Goal: Check status: Check status

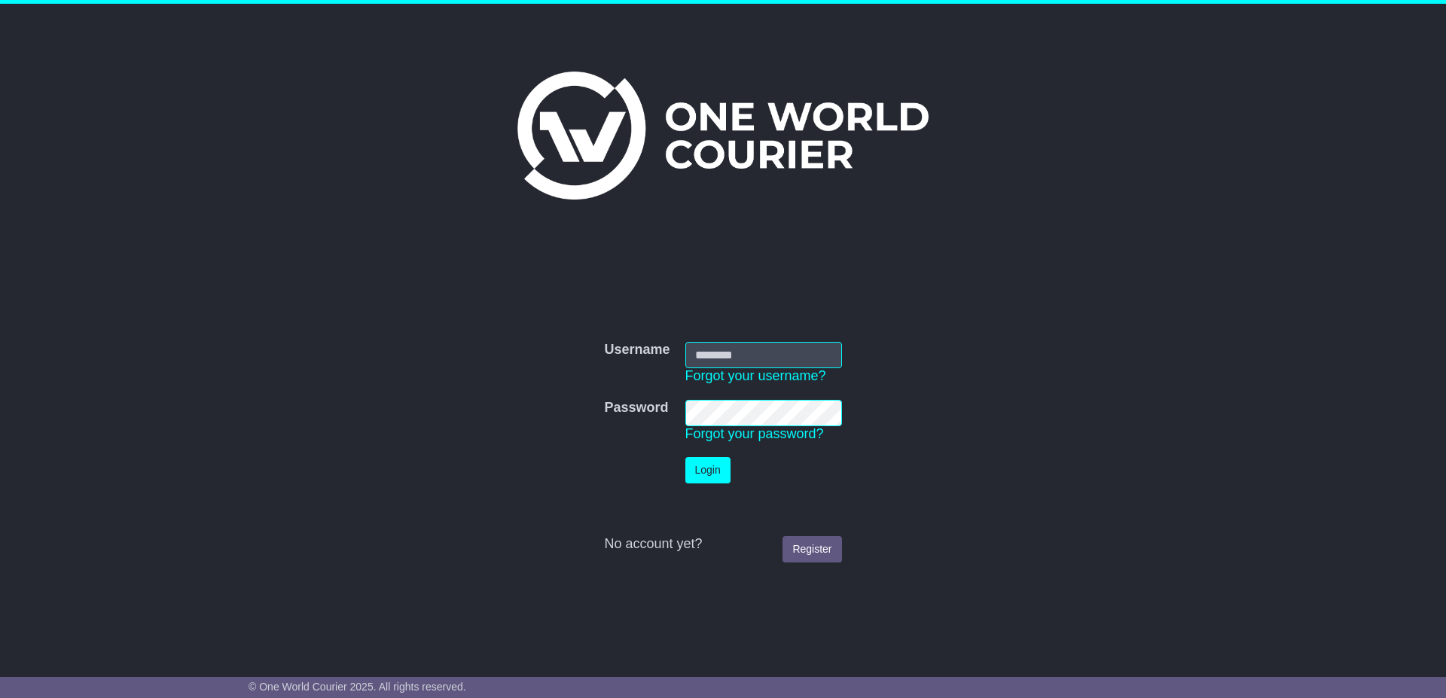
type input "**********"
click at [701, 464] on button "Login" at bounding box center [707, 470] width 45 height 26
click at [713, 472] on button "Login" at bounding box center [707, 470] width 45 height 26
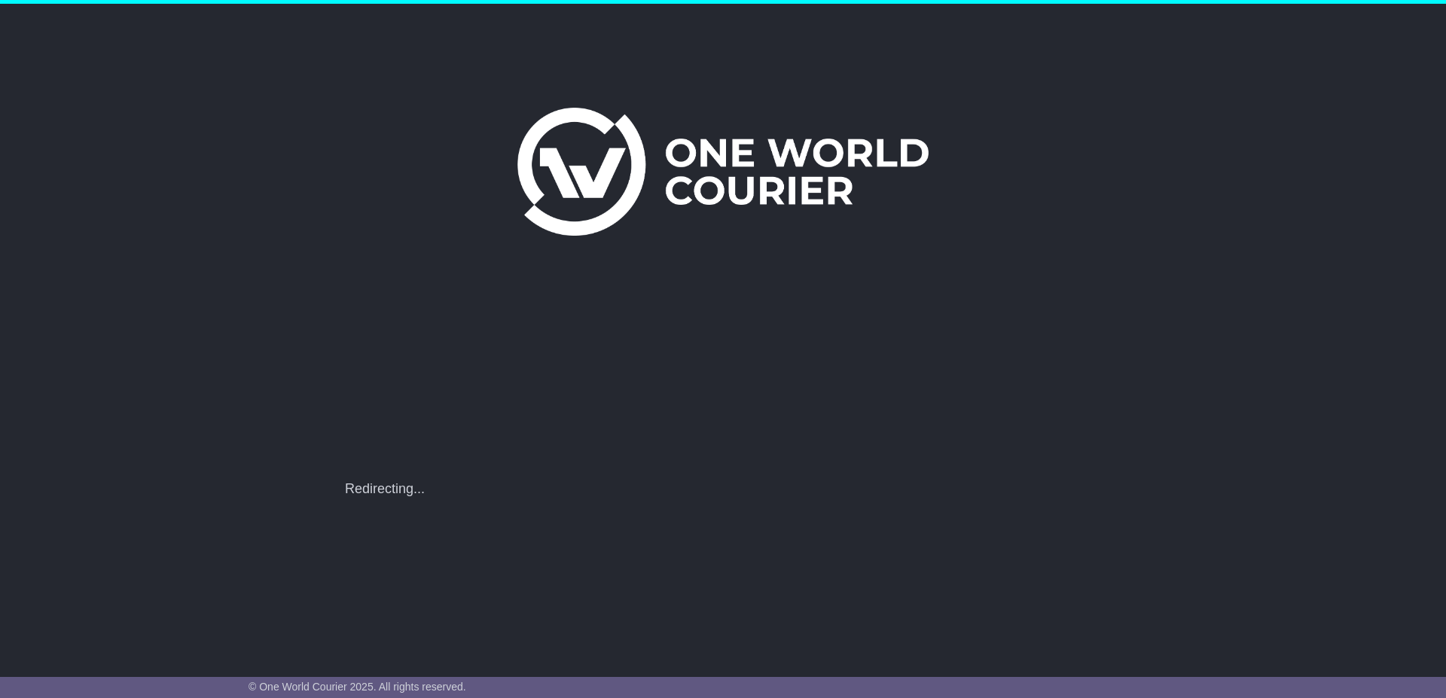
click at [711, 476] on div "**********" at bounding box center [722, 478] width 771 height 39
